Goal: Task Accomplishment & Management: Use online tool/utility

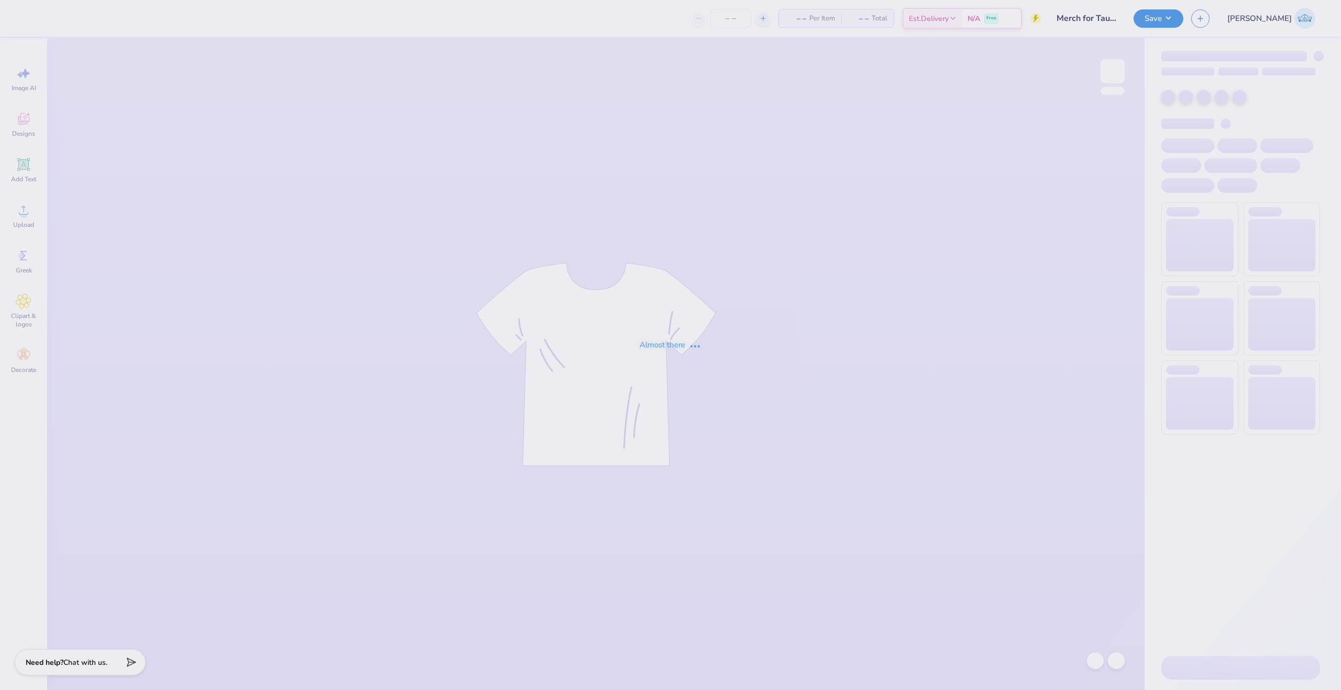
type input "Merch for Tau Kappa Epsilon"
type input "70"
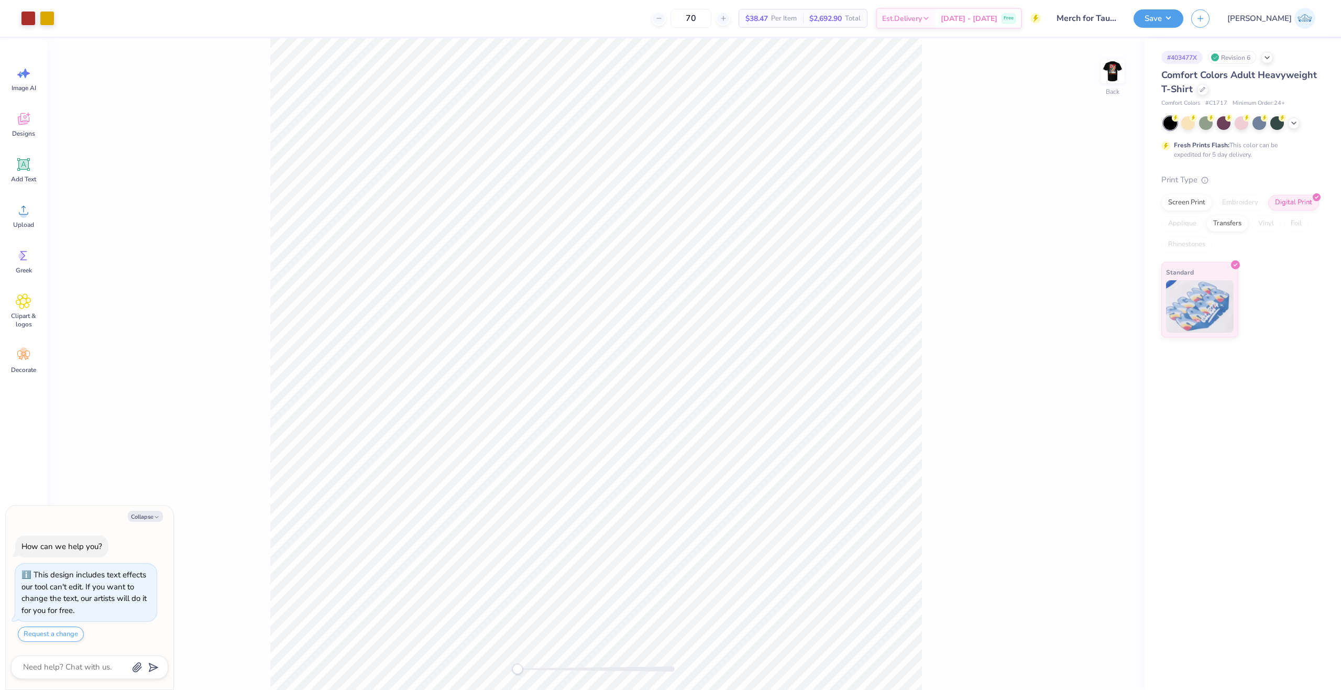
type textarea "x"
click at [501, 676] on div "Back" at bounding box center [595, 363] width 1097 height 651
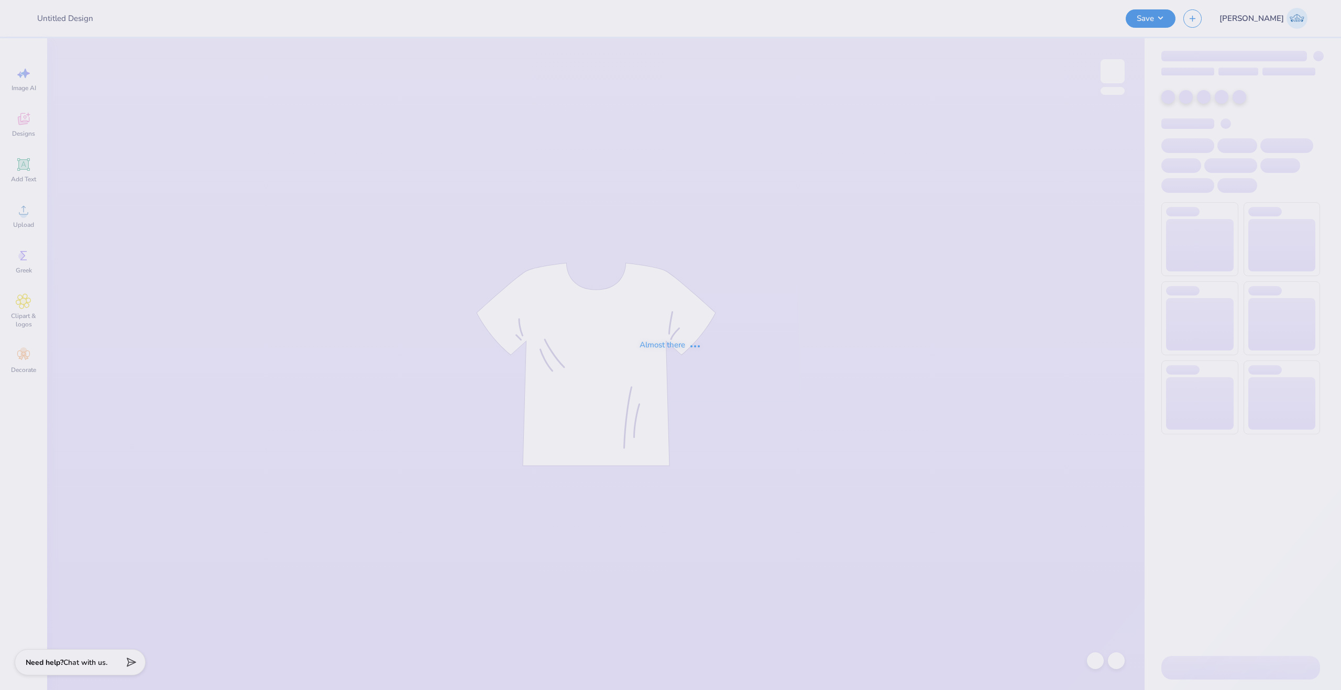
type input "Merch for Tau Kappa Epsilon"
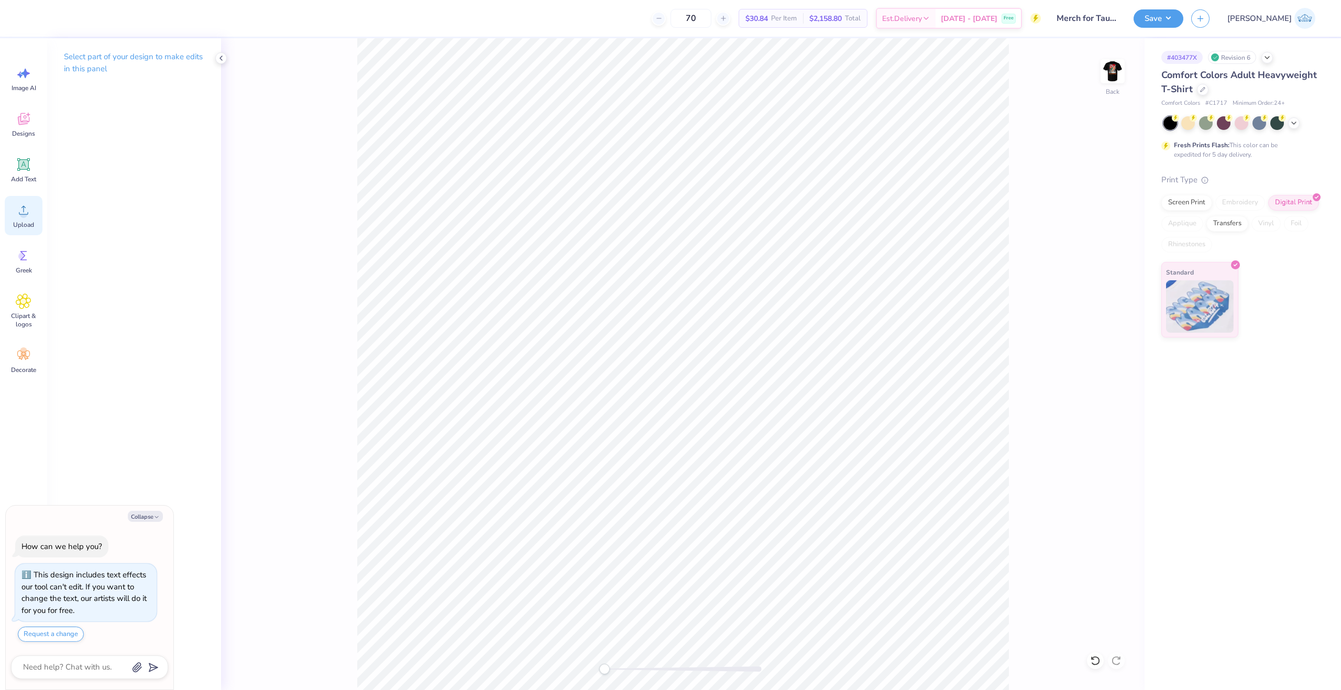
click at [18, 211] on icon at bounding box center [24, 210] width 16 height 16
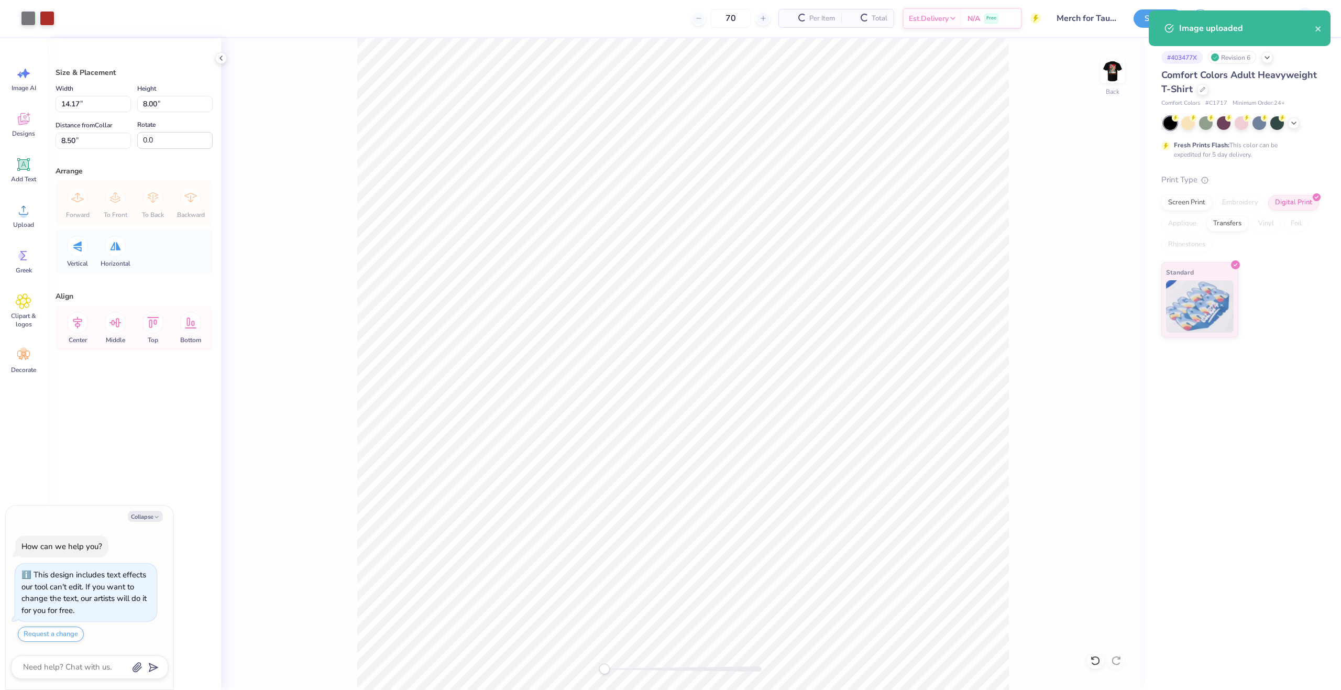
type textarea "x"
click at [78, 99] on input "14.17" at bounding box center [93, 104] width 75 height 16
type input "3.5"
type textarea "x"
type input "3.50"
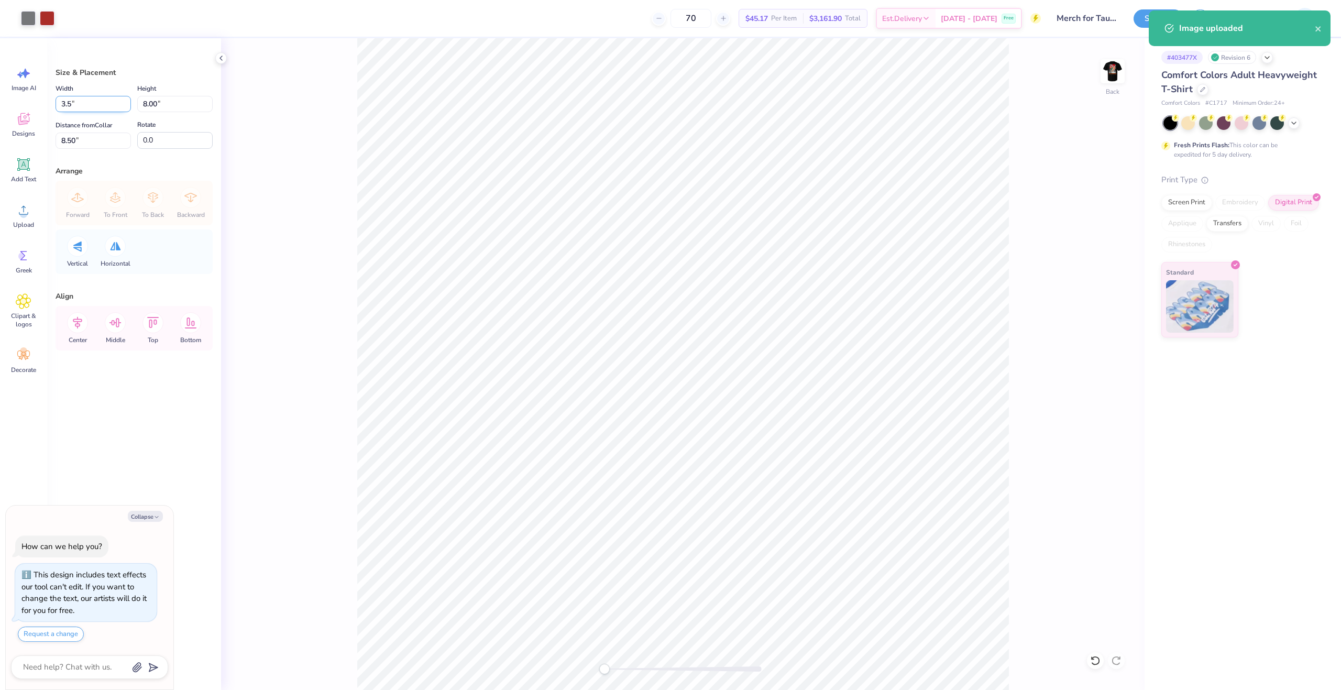
type input "1.98"
type input "11.51"
click at [1183, 17] on button "Save" at bounding box center [1158, 17] width 50 height 18
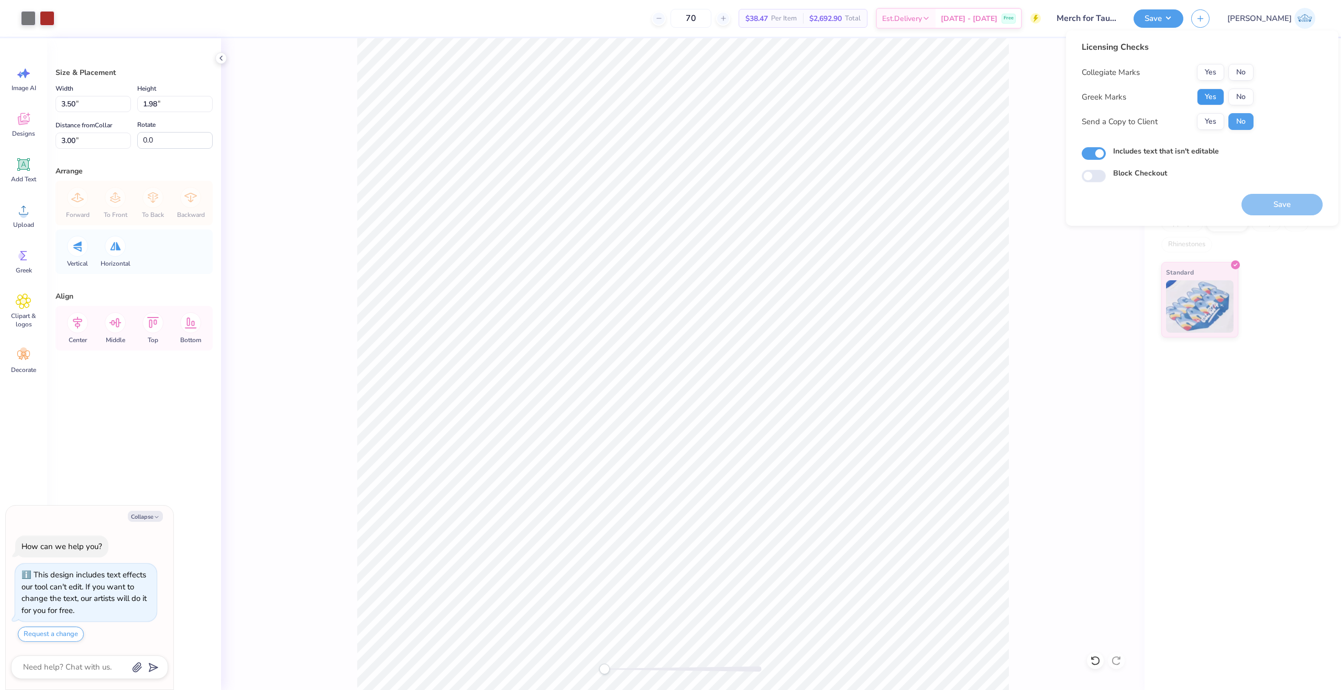
click at [1208, 96] on button "Yes" at bounding box center [1210, 97] width 27 height 17
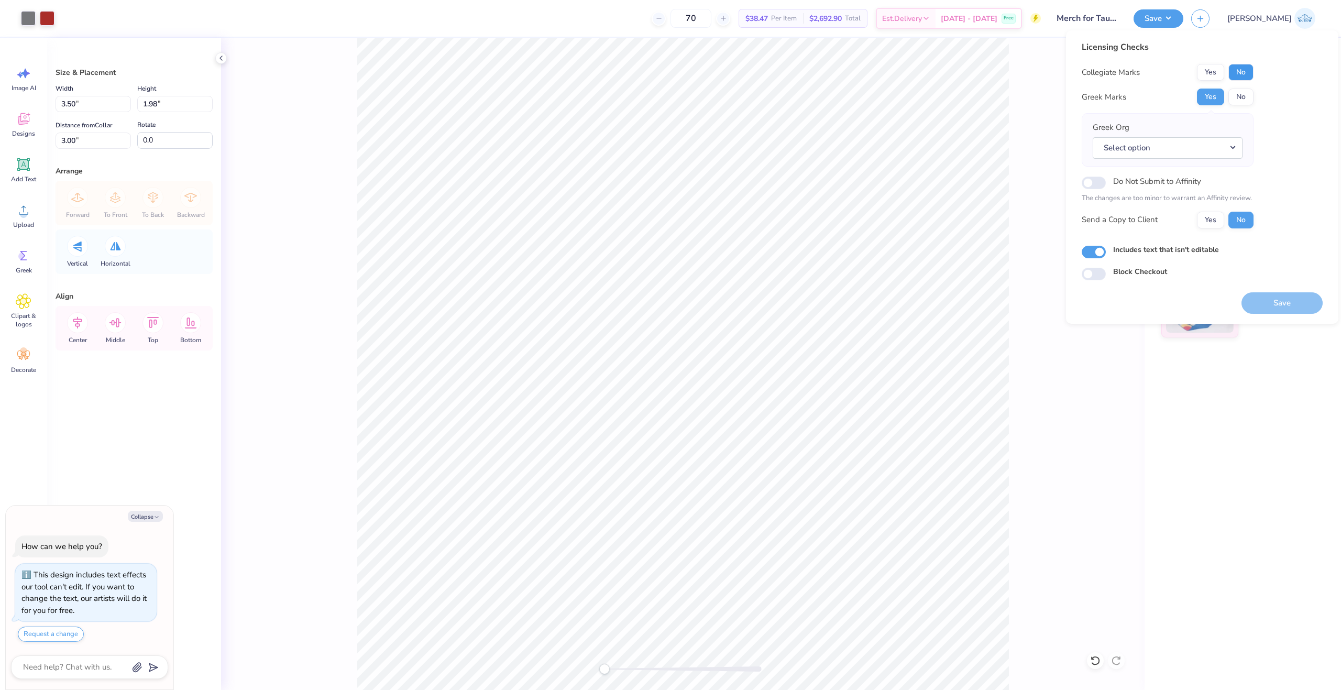
click at [1239, 76] on button "No" at bounding box center [1240, 72] width 25 height 17
click at [1207, 219] on button "Yes" at bounding box center [1210, 220] width 27 height 17
click at [1257, 293] on button "Save" at bounding box center [1281, 302] width 81 height 21
type textarea "x"
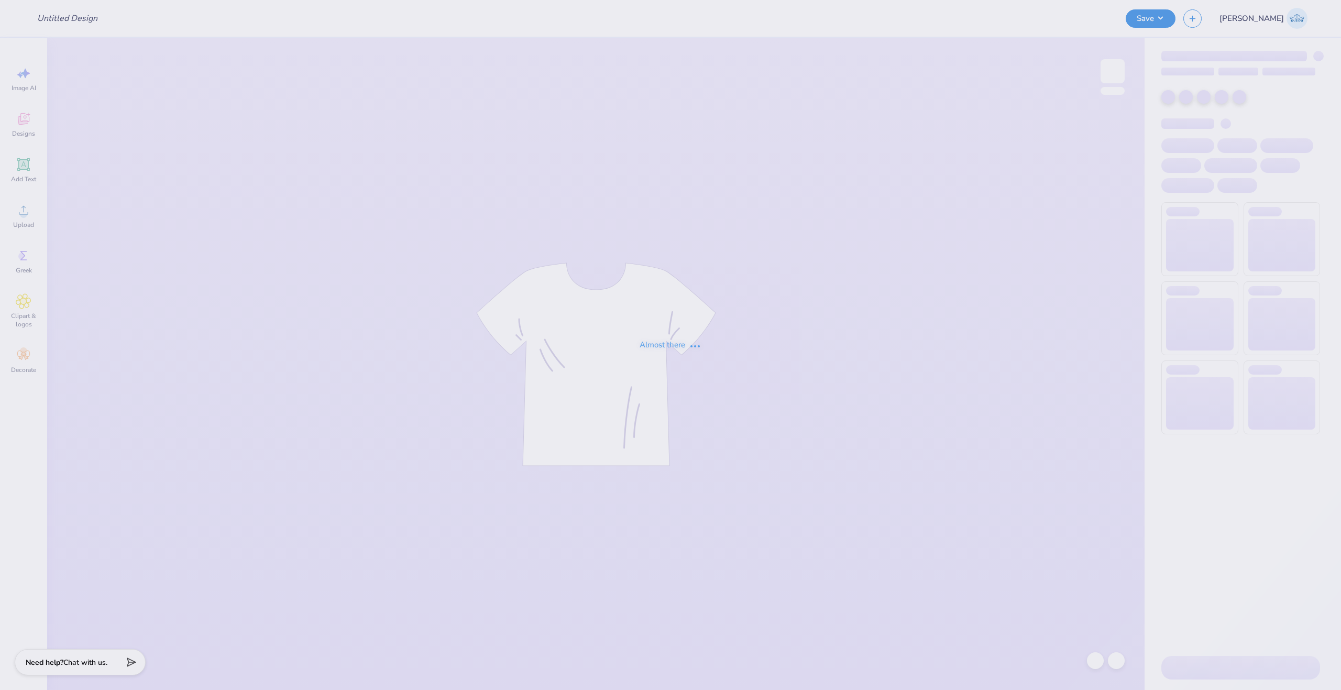
type input "Hailey Nelson : Rutgers, The State University of New Jersey: New"
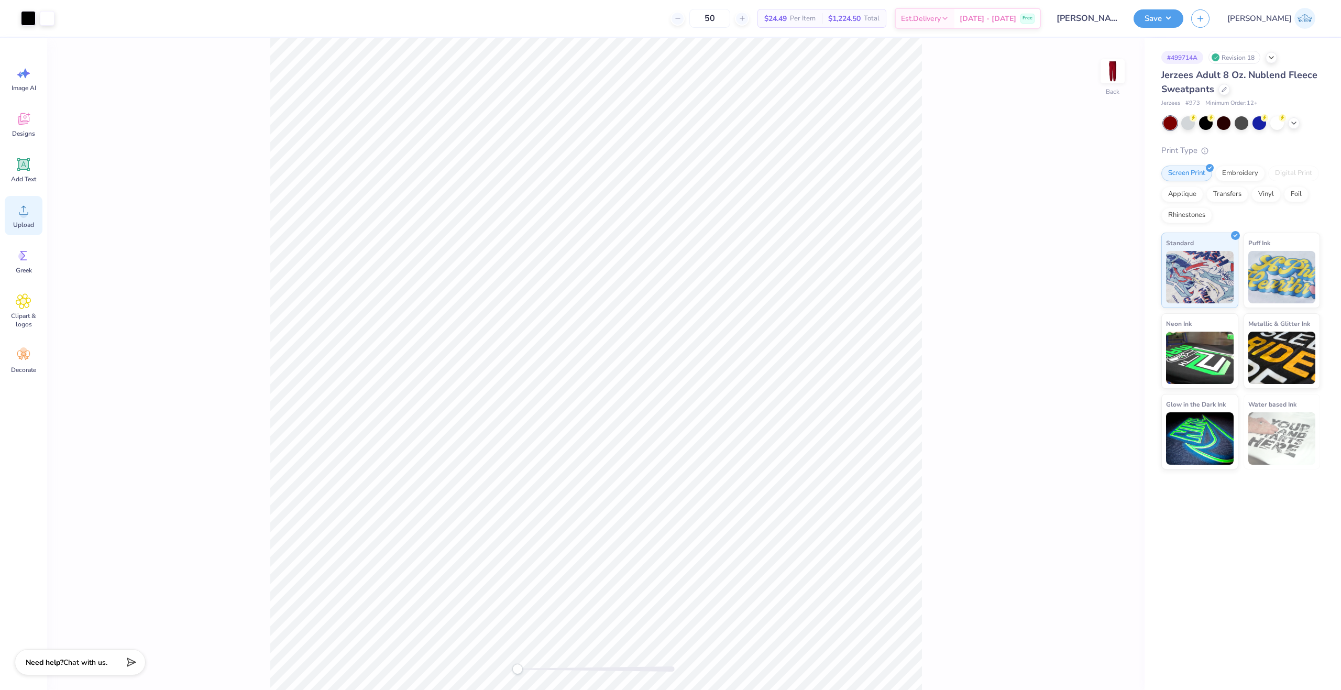
click at [24, 223] on span "Upload" at bounding box center [23, 224] width 21 height 8
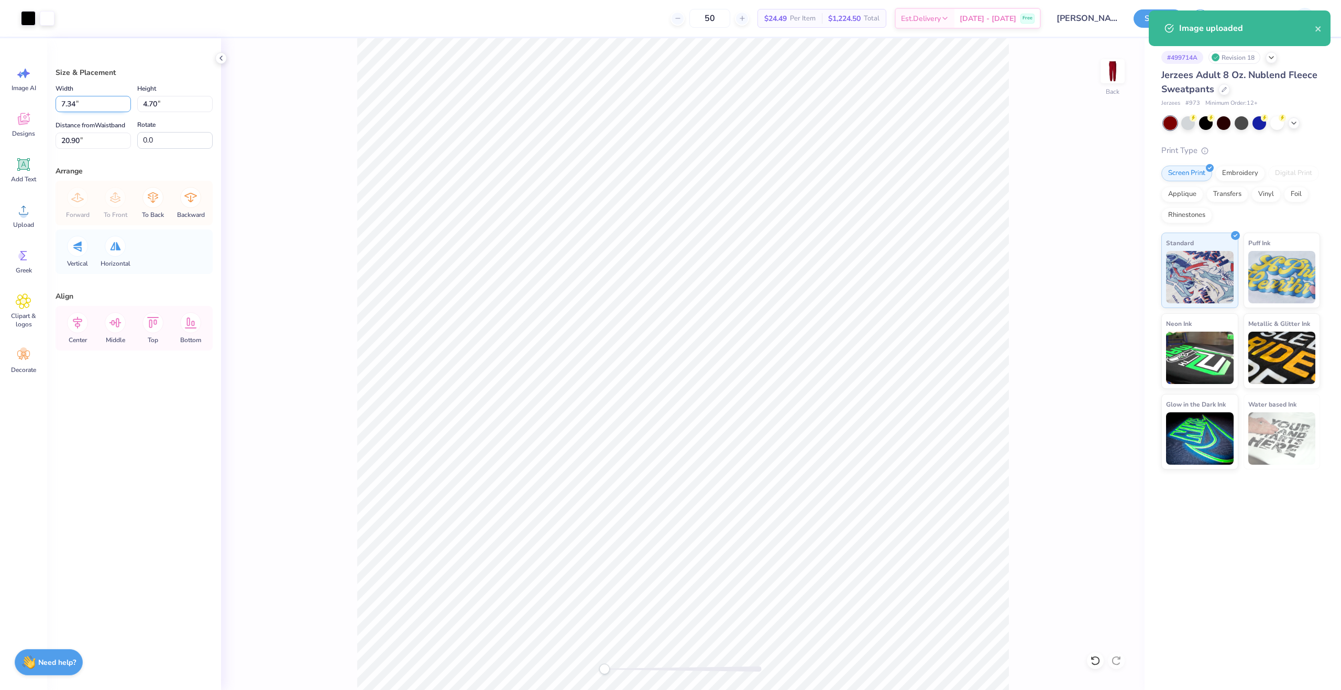
click at [81, 102] on input "7.34" at bounding box center [93, 104] width 75 height 16
type input "5.00"
type input "3.20"
type input "21.65"
click at [80, 137] on input "21.65" at bounding box center [93, 140] width 75 height 16
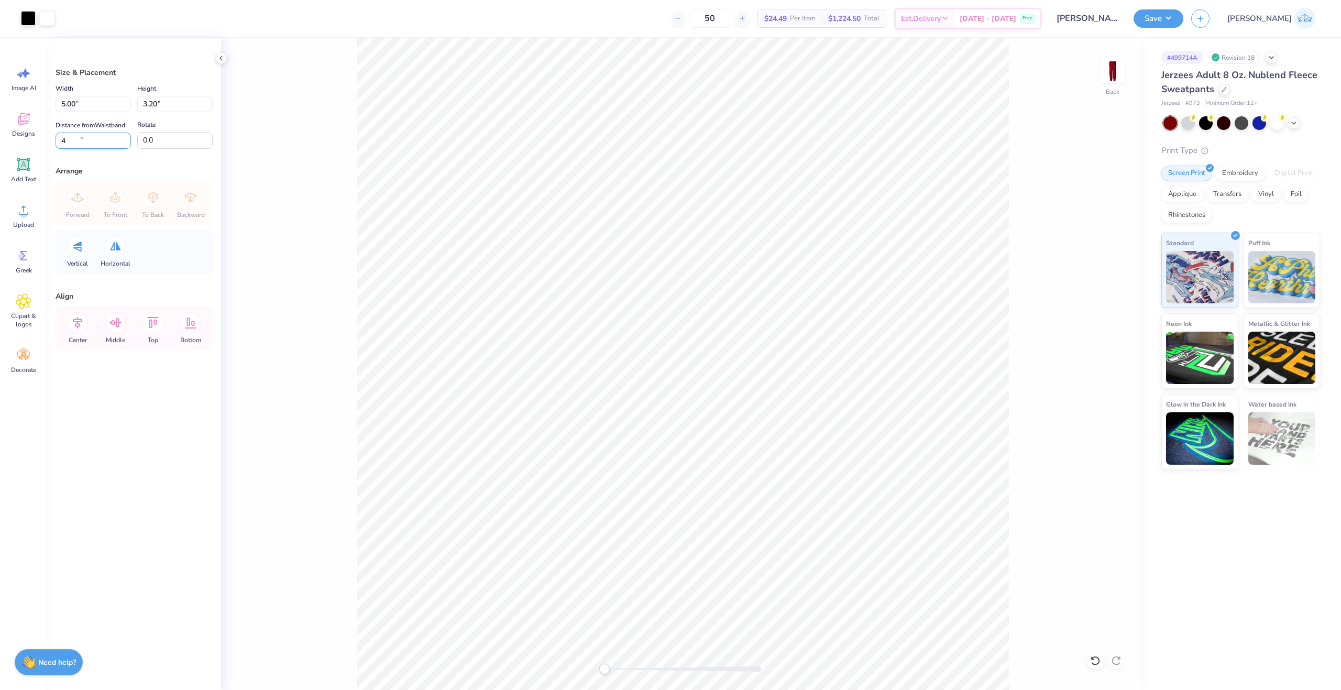
type input "4"
click at [75, 328] on icon at bounding box center [77, 322] width 21 height 21
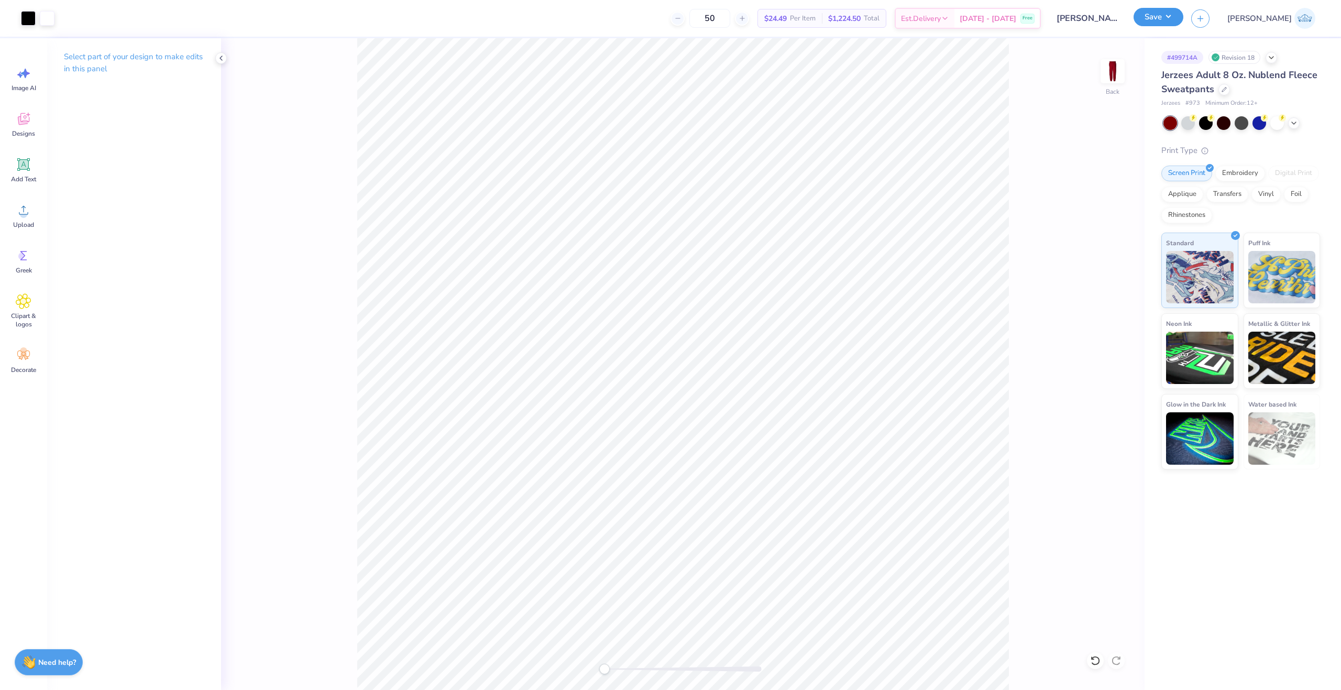
click at [1183, 19] on button "Save" at bounding box center [1158, 17] width 50 height 18
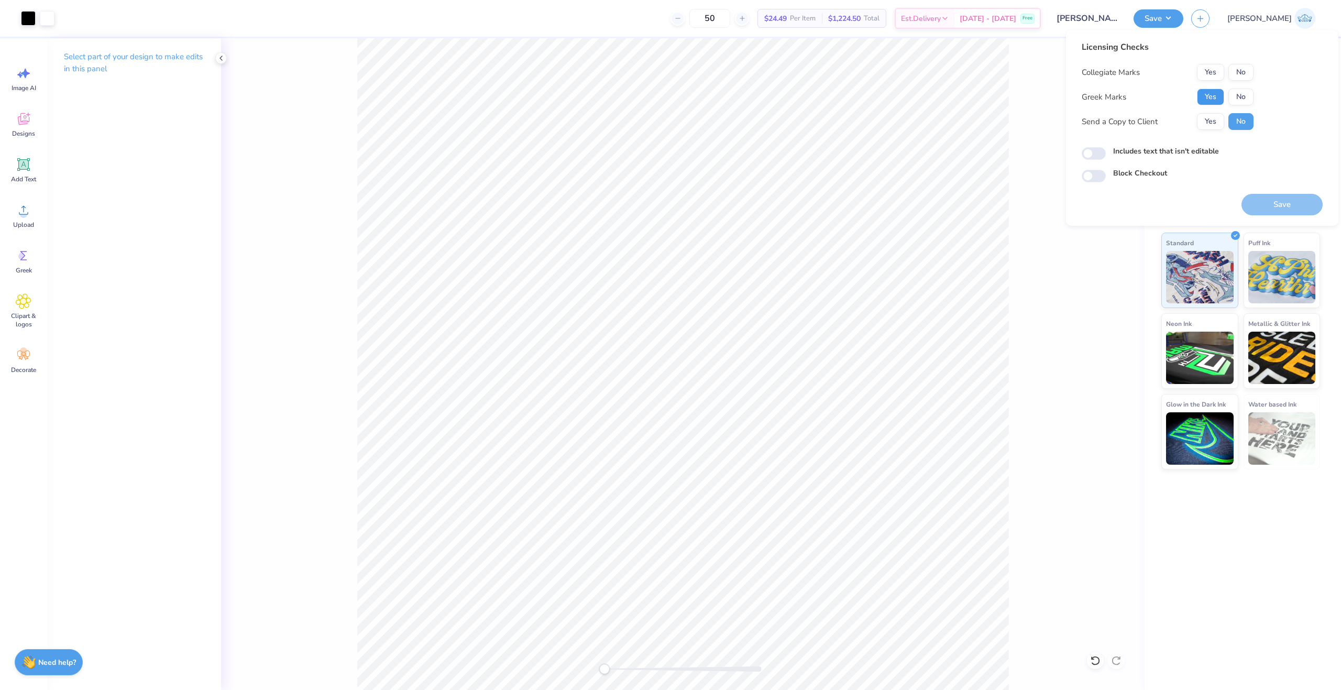
click at [1207, 91] on button "Yes" at bounding box center [1210, 97] width 27 height 17
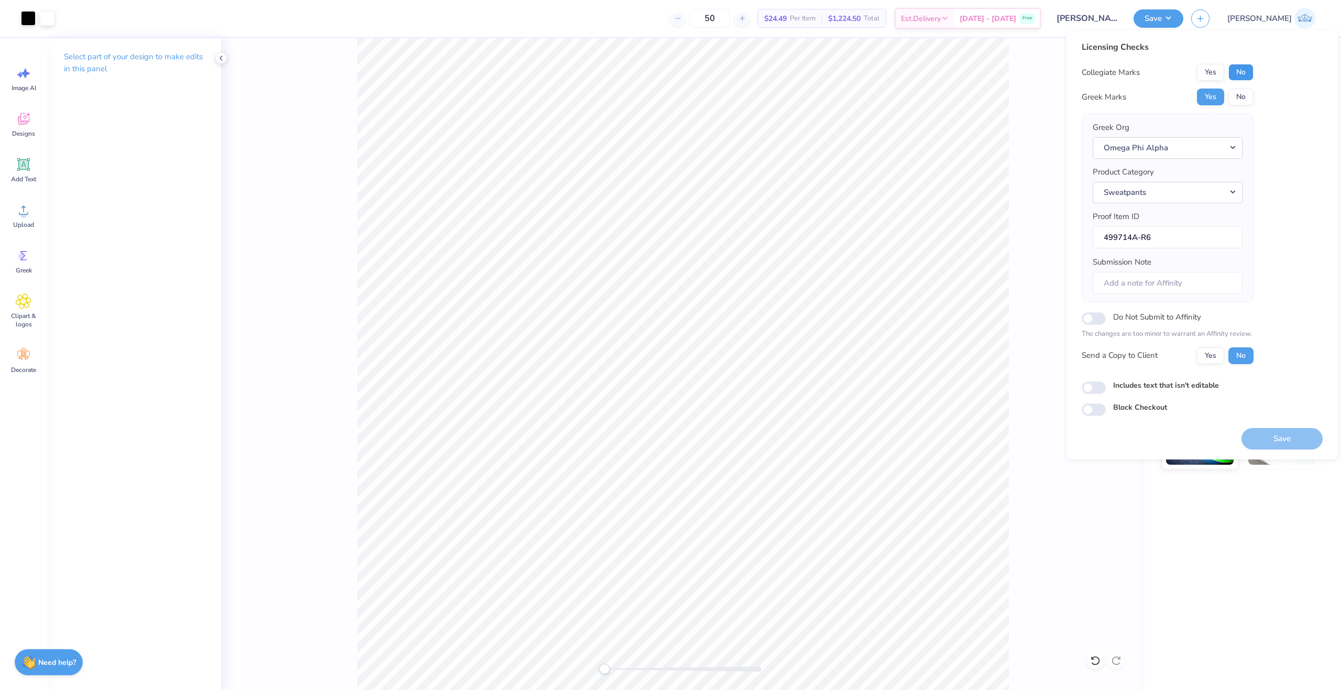
click at [1234, 72] on button "No" at bounding box center [1240, 72] width 25 height 17
click at [1214, 358] on button "Yes" at bounding box center [1210, 355] width 27 height 17
click at [1091, 381] on input "Includes text that isn't editable" at bounding box center [1093, 387] width 24 height 13
checkbox input "true"
click at [1279, 424] on div "Save" at bounding box center [1281, 432] width 81 height 33
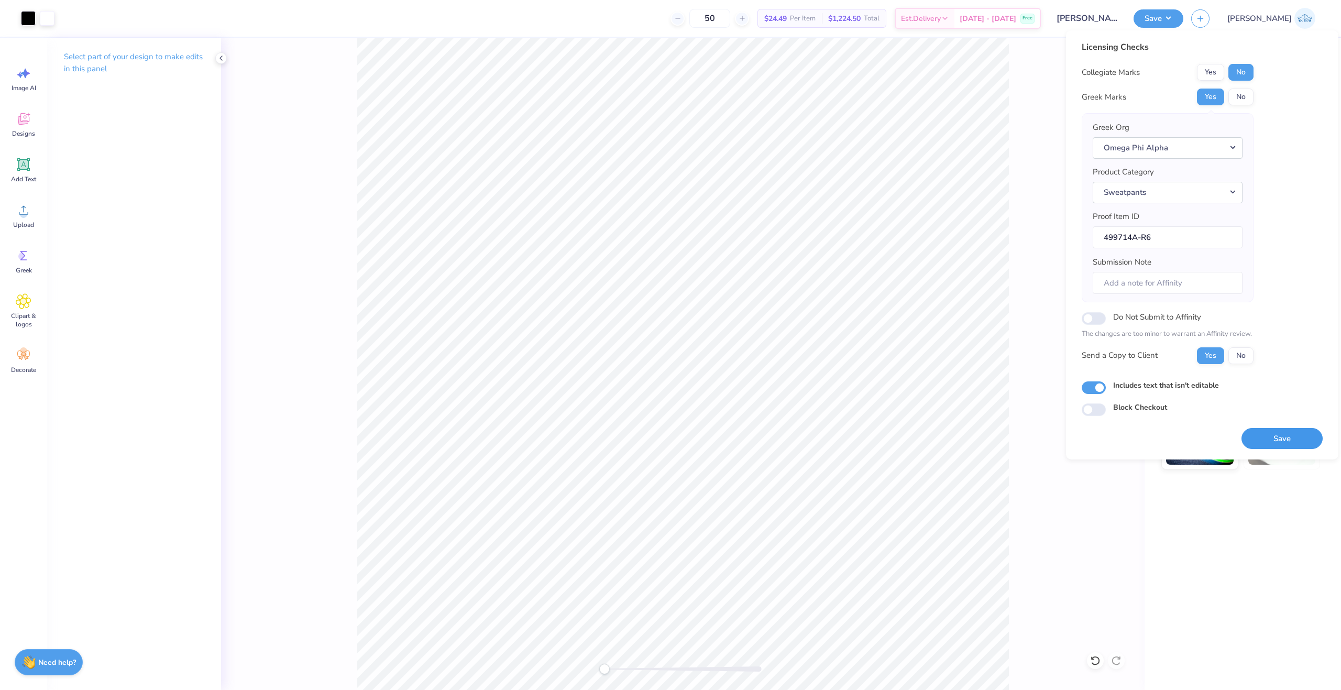
click at [1280, 435] on button "Save" at bounding box center [1281, 438] width 81 height 21
